Goal: Transaction & Acquisition: Purchase product/service

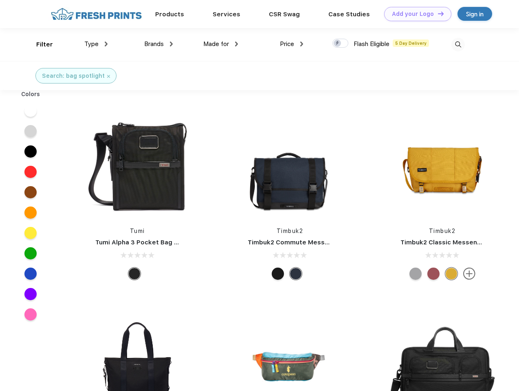
click at [415, 14] on link "Add your Logo Design Tool" at bounding box center [417, 14] width 67 height 14
click at [0, 0] on div "Design Tool" at bounding box center [0, 0] width 0 height 0
click at [437, 13] on link "Add your Logo Design Tool" at bounding box center [417, 14] width 67 height 14
click at [39, 44] on div "Filter" at bounding box center [44, 44] width 17 height 9
click at [96, 44] on span "Type" at bounding box center [91, 43] width 14 height 7
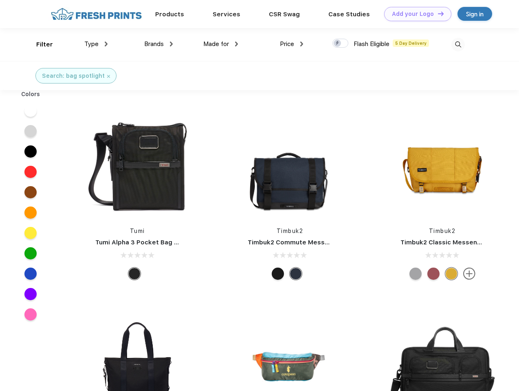
click at [159, 44] on span "Brands" at bounding box center [154, 43] width 20 height 7
click at [221, 44] on span "Made for" at bounding box center [216, 43] width 26 height 7
click at [292, 44] on span "Price" at bounding box center [287, 43] width 14 height 7
click at [341, 44] on div at bounding box center [341, 43] width 16 height 9
click at [338, 44] on input "checkbox" at bounding box center [335, 40] width 5 height 5
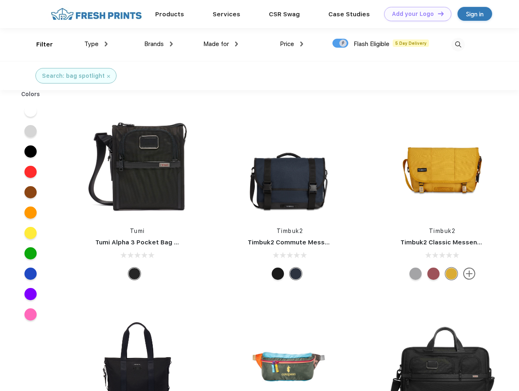
click at [458, 44] on img at bounding box center [458, 44] width 13 height 13
